Goal: Task Accomplishment & Management: Manage account settings

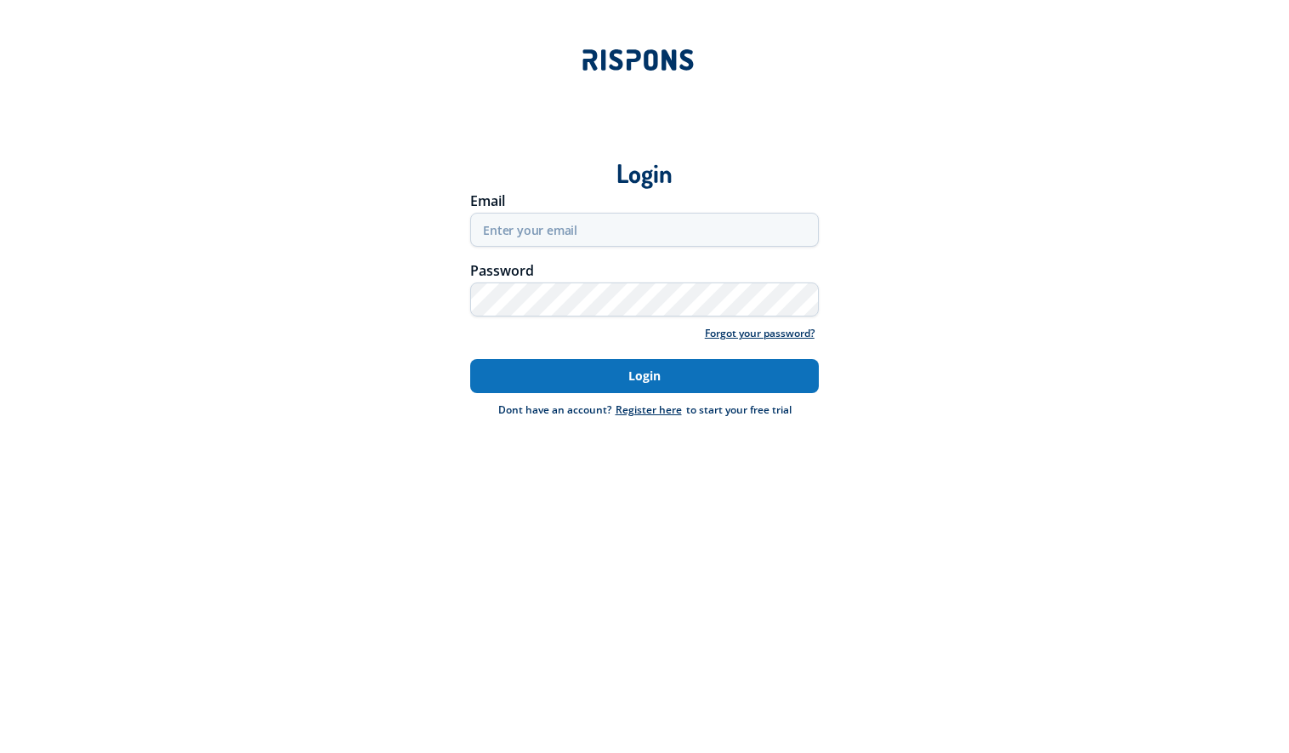
click at [637, 381] on button "Login" at bounding box center [644, 376] width 349 height 34
type input "anisoarastefania82@yahoo.com"
click at [605, 372] on button "Login" at bounding box center [644, 376] width 349 height 34
